Goal: Information Seeking & Learning: Learn about a topic

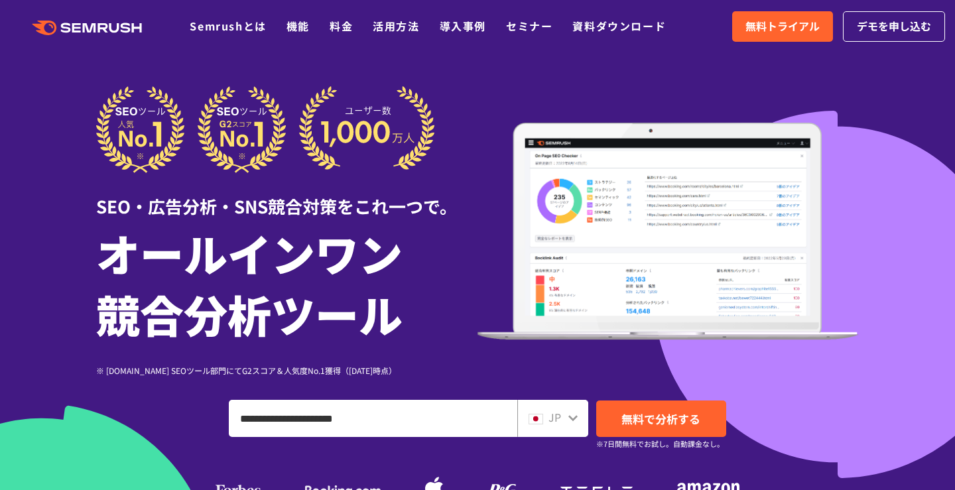
click at [522, 400] on div "JP" at bounding box center [552, 418] width 71 height 37
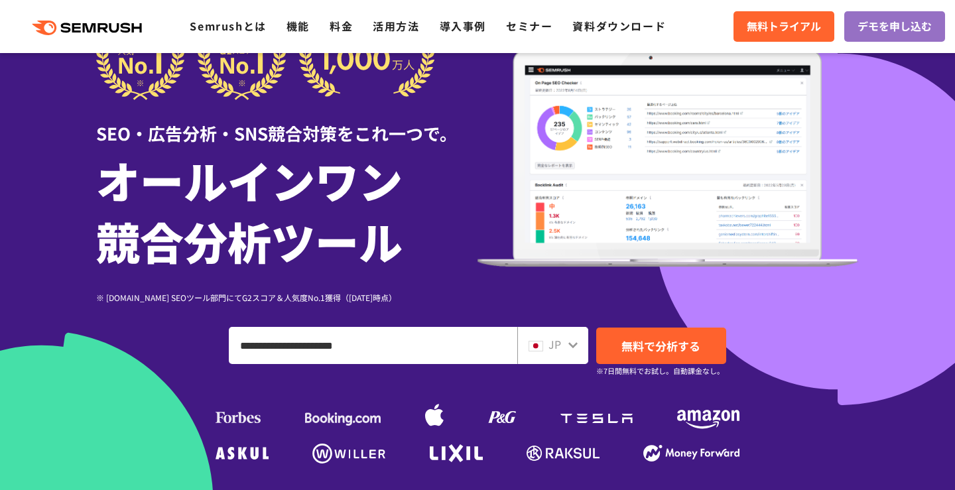
scroll to position [146, 0]
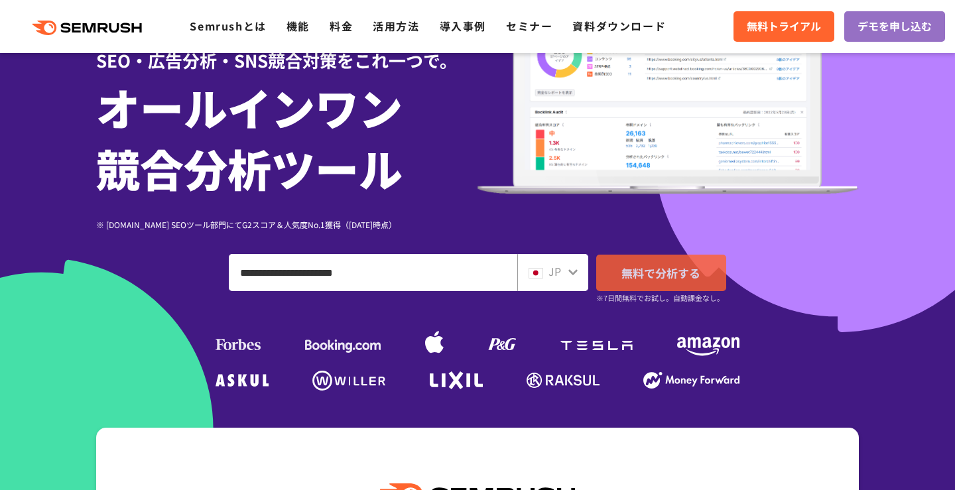
click at [669, 279] on span "無料で分析する" at bounding box center [660, 273] width 79 height 17
click at [342, 36] on div ".cls {fill: #FF642D;} .cls {fill: #FF642D;} Semrushとは 機能 料金 活用方法 導入事例 セミナー 資料ダウ…" at bounding box center [477, 27] width 955 height 40
click at [340, 29] on link "料金" at bounding box center [341, 26] width 23 height 16
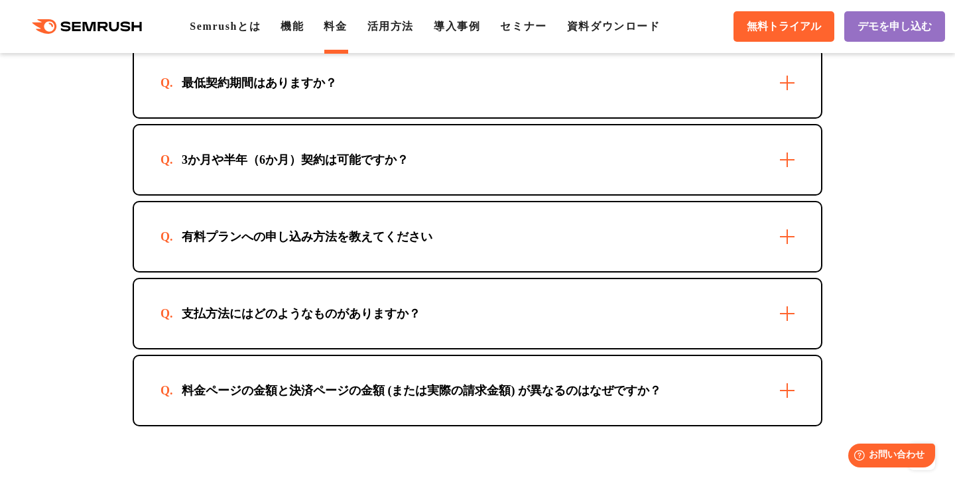
scroll to position [3910, 0]
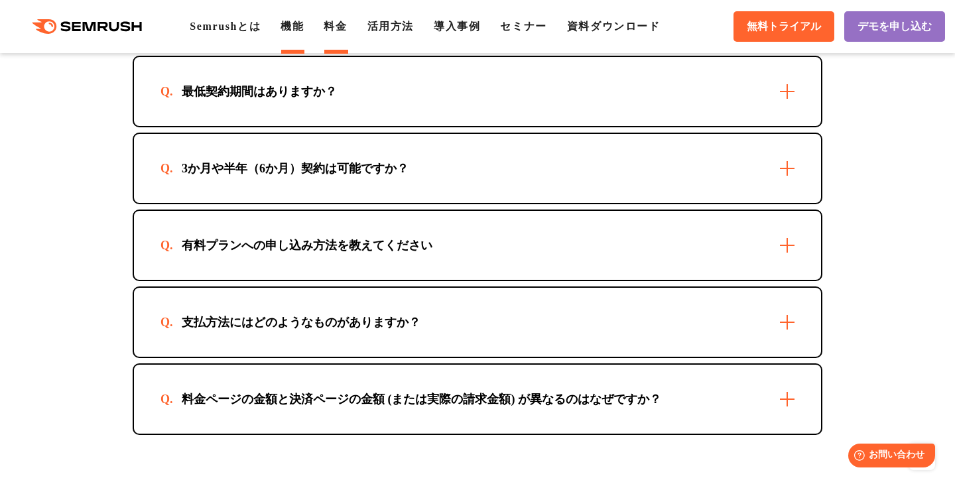
click at [300, 27] on link "機能" at bounding box center [292, 26] width 23 height 11
